Goal: Transaction & Acquisition: Purchase product/service

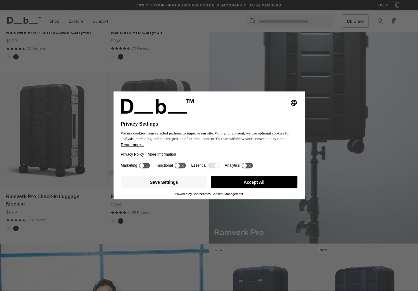
scroll to position [240, 0]
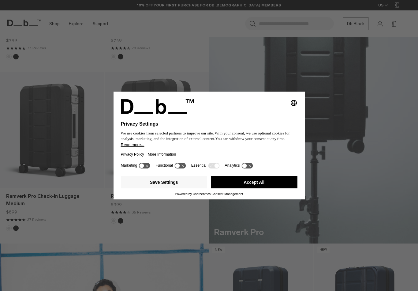
click at [263, 186] on button "Accept All" at bounding box center [254, 182] width 87 height 12
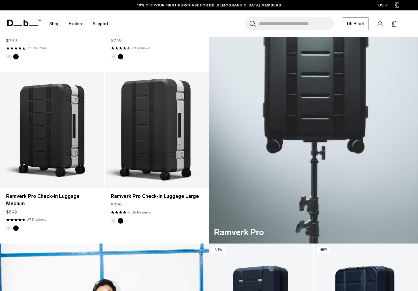
scroll to position [0, 0]
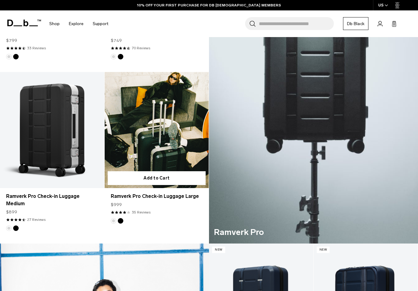
click at [146, 169] on form "Add to Cart" at bounding box center [157, 178] width 104 height 20
click at [154, 111] on link "Ramverk Pro Check-in Luggage Large" at bounding box center [157, 130] width 104 height 116
